Goal: Find contact information: Find contact information

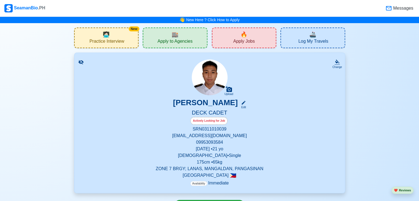
click at [194, 45] on div "🏬 Apply to Agencies" at bounding box center [175, 38] width 65 height 21
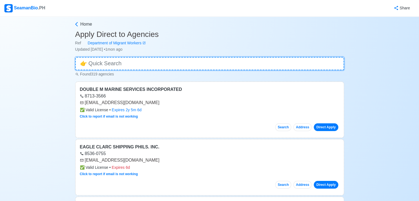
click at [158, 65] on input at bounding box center [209, 63] width 269 height 13
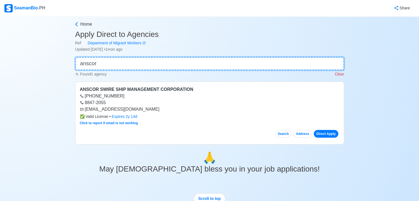
type input "anscor"
drag, startPoint x: 86, startPoint y: 109, endPoint x: 99, endPoint y: 112, distance: 13.1
click at [100, 113] on div "ANSCOR SWIRE SHIP MANAGEMENT CORPORATION [PHONE_NUMBER] [PHONE_NUMBER] [EMAIL_A…" at bounding box center [209, 113] width 269 height 63
click at [205, 110] on div "[EMAIL_ADDRESS][DOMAIN_NAME]" at bounding box center [209, 109] width 259 height 7
drag, startPoint x: 86, startPoint y: 109, endPoint x: 143, endPoint y: 113, distance: 57.6
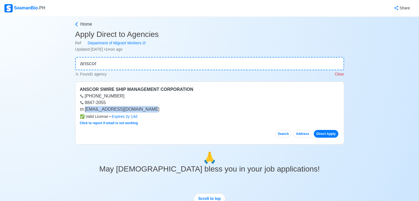
click at [143, 111] on div "[EMAIL_ADDRESS][DOMAIN_NAME]" at bounding box center [209, 109] width 259 height 7
copy div "[EMAIL_ADDRESS][DOMAIN_NAME]"
